Goal: Task Accomplishment & Management: Manage account settings

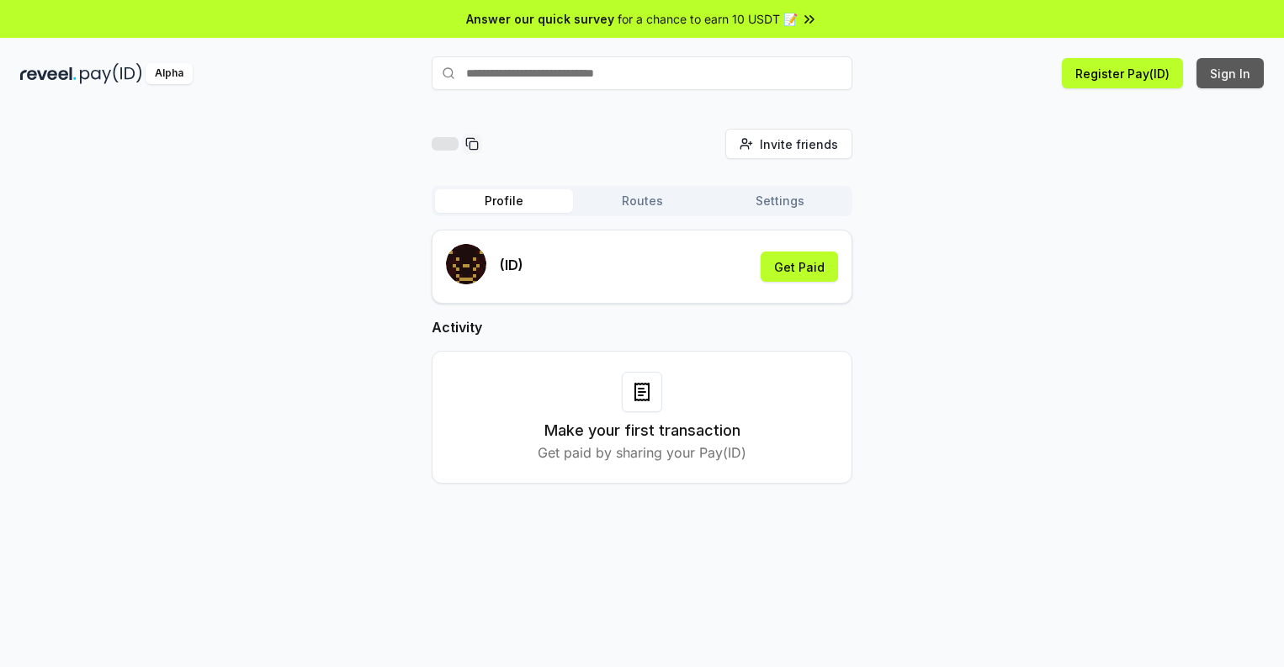
click at [1231, 73] on button "Sign In" at bounding box center [1229, 73] width 67 height 30
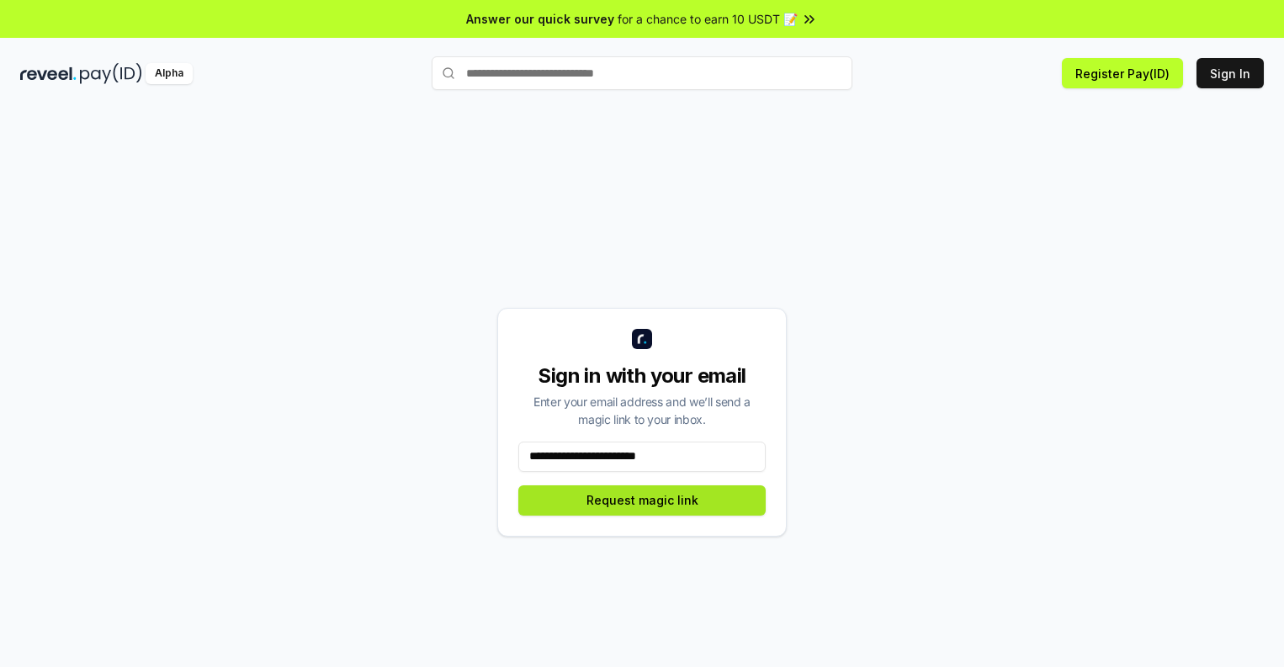
type input "**********"
click at [642, 500] on button "Request magic link" at bounding box center [641, 500] width 247 height 30
